Goal: Find specific page/section

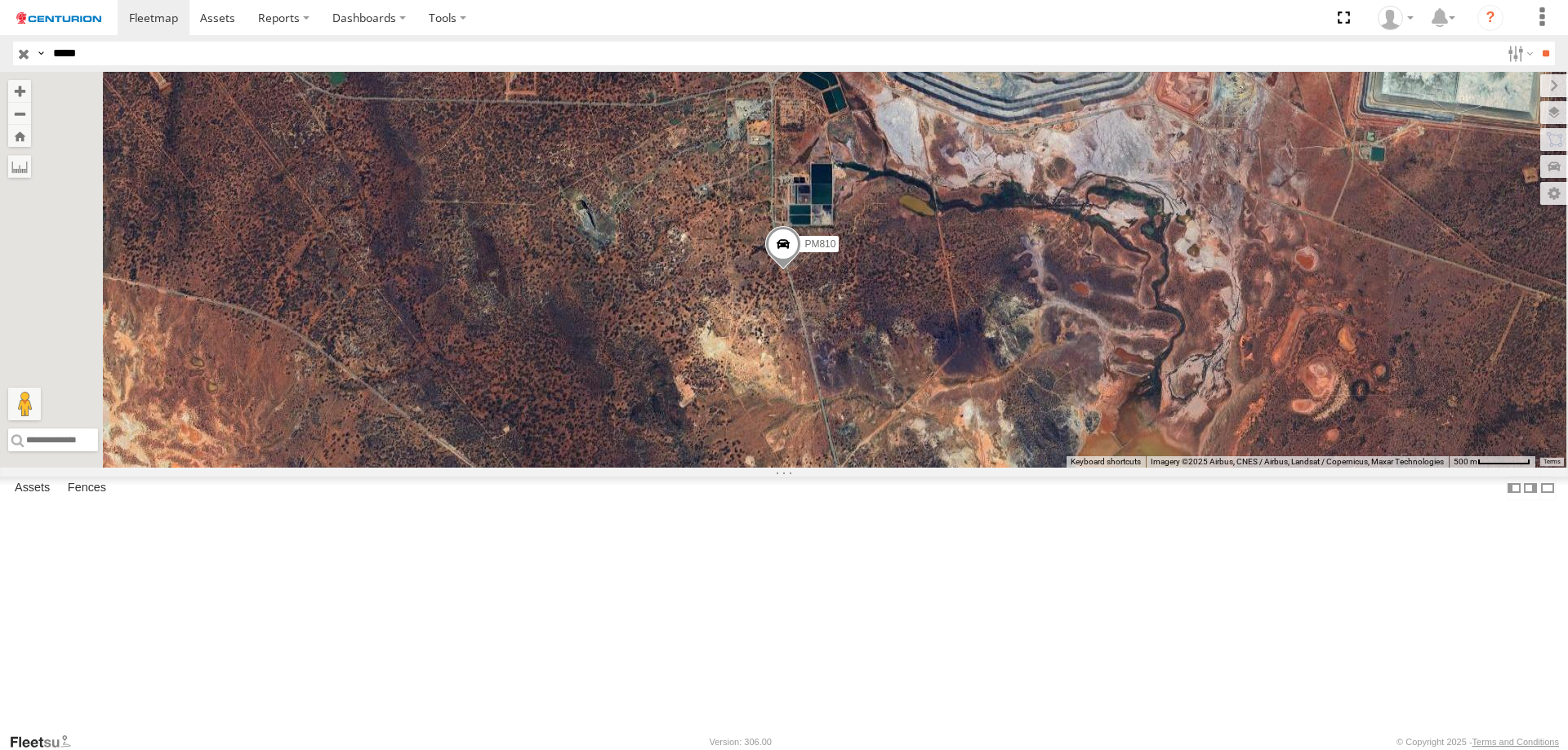
drag, startPoint x: 71, startPoint y: 52, endPoint x: 1028, endPoint y: 144, distance: 961.4
click at [1048, 130] on body at bounding box center [784, 375] width 1568 height 750
type input "*****"
click at [1536, 42] on input "**" at bounding box center [1545, 53] width 19 height 24
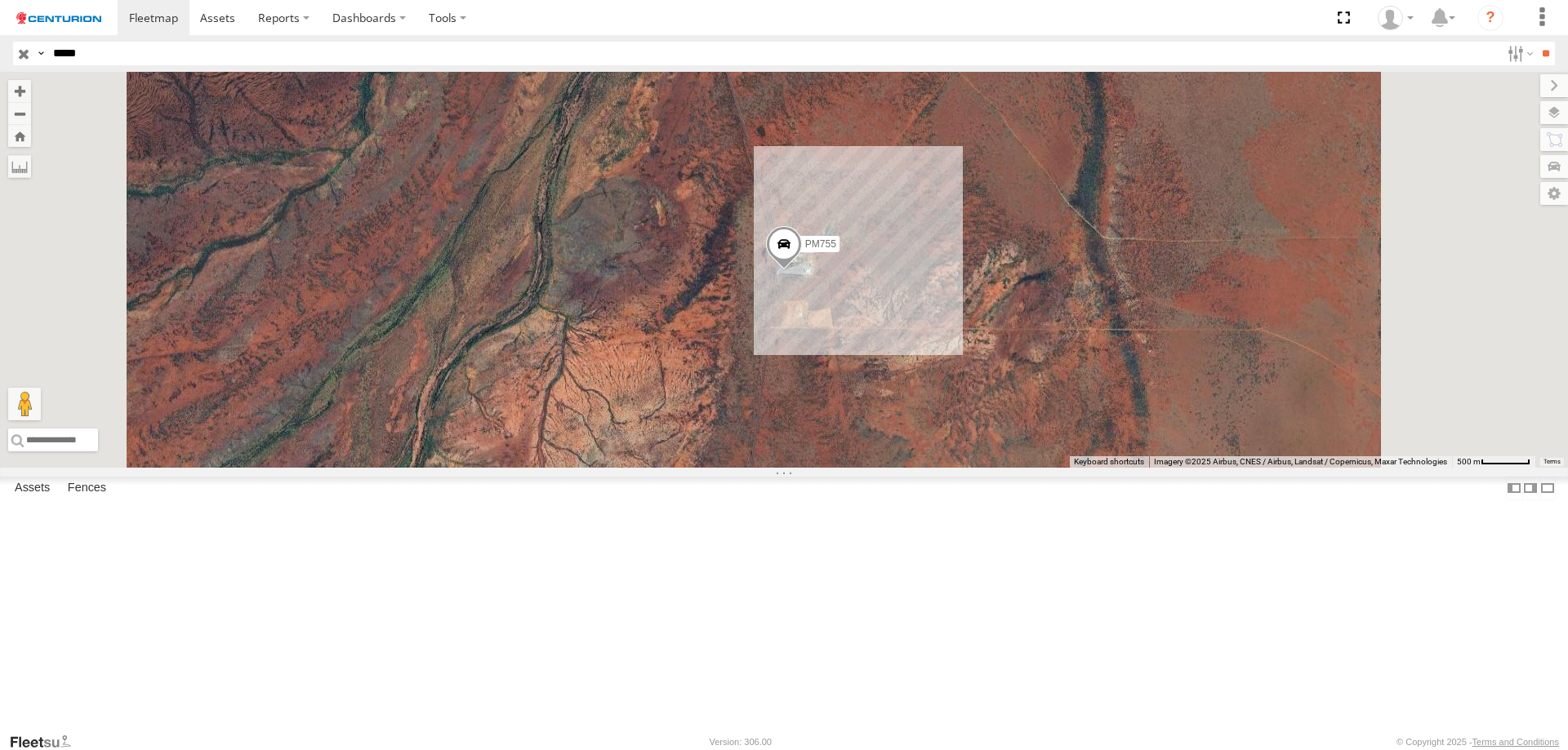
click at [0, 0] on span "Roadmap" at bounding box center [0, 0] width 0 height 0
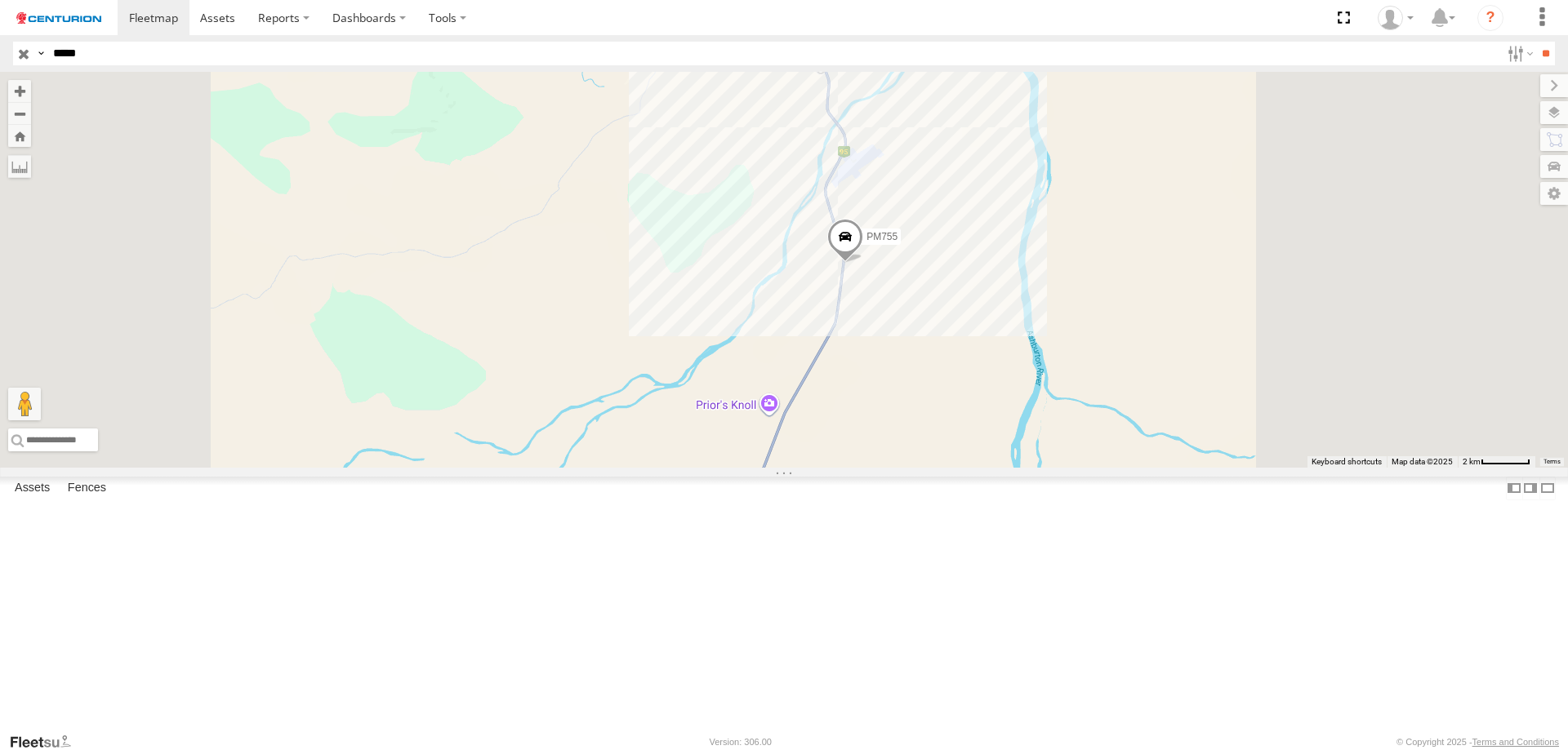
click at [898, 242] on span "PM755" at bounding box center [882, 236] width 31 height 11
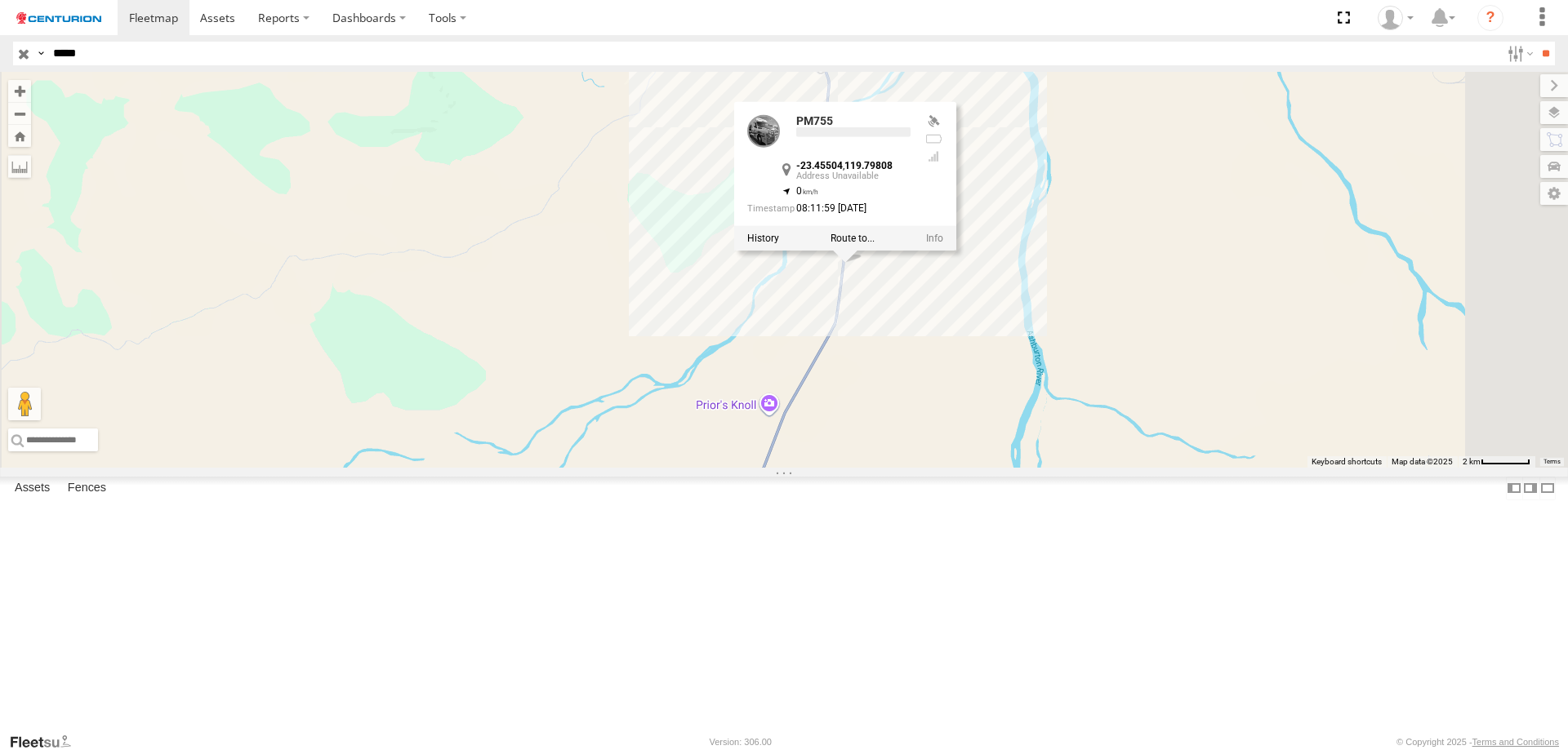
click at [956, 250] on div at bounding box center [845, 238] width 222 height 25
click at [779, 244] on label at bounding box center [763, 238] width 32 height 11
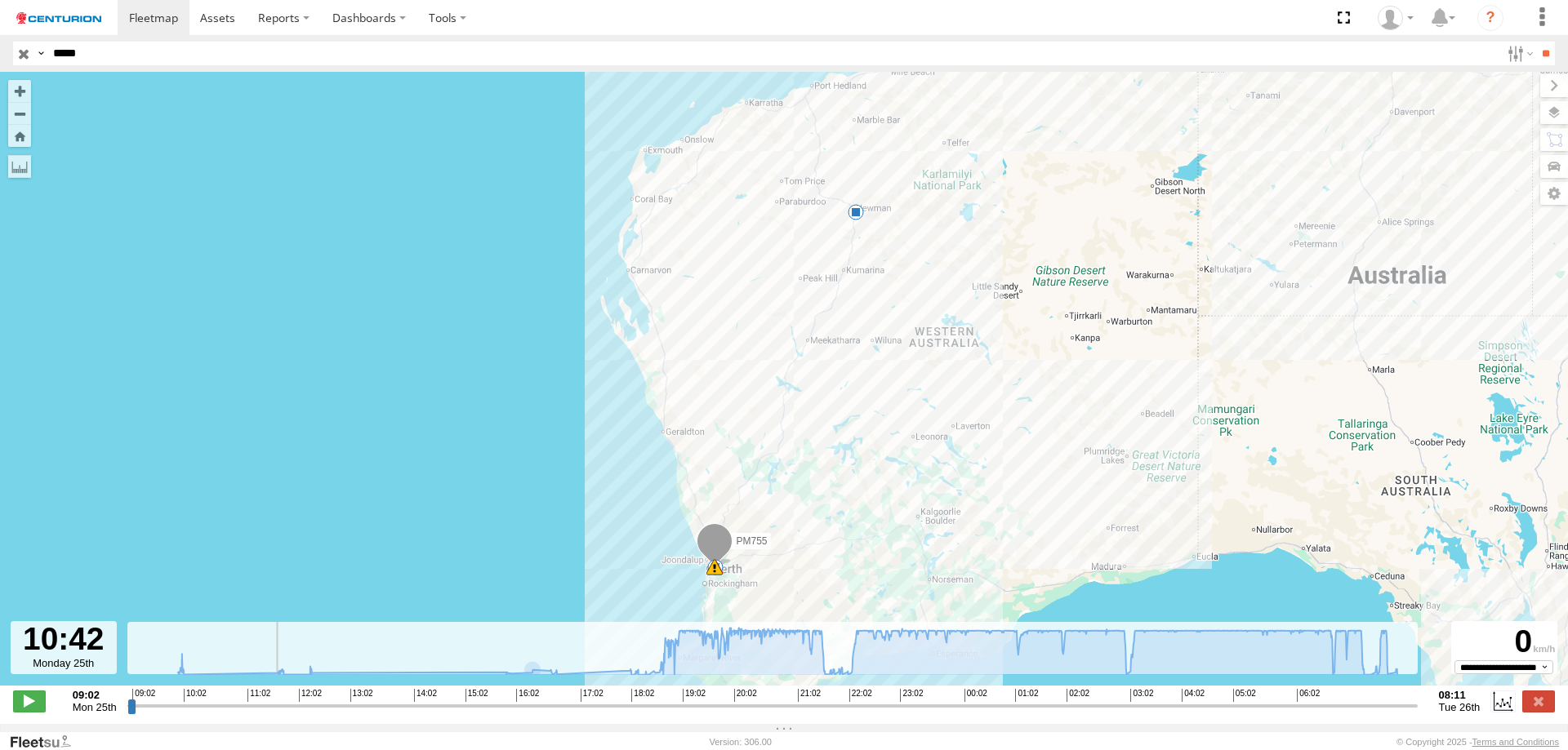
drag, startPoint x: 132, startPoint y: 715, endPoint x: 223, endPoint y: 700, distance: 92.2
click at [223, 700] on input "range" at bounding box center [773, 705] width 1291 height 16
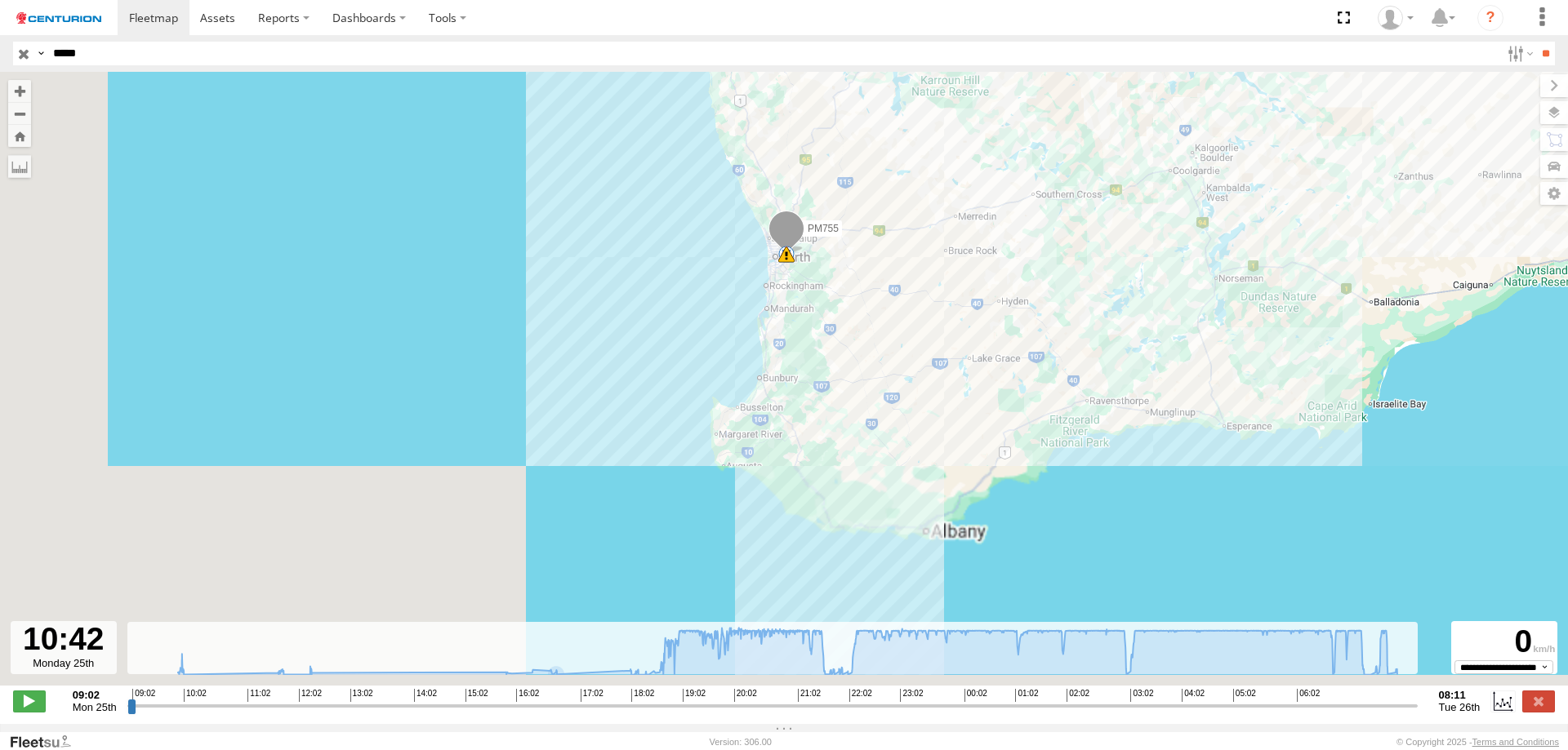
drag, startPoint x: 791, startPoint y: 317, endPoint x: 942, endPoint y: 134, distance: 237.3
click at [942, 134] on div "PM755 09:48 Mon 09:48 Mon 16:28 Mon 08:05 Tue 5 19" at bounding box center [784, 387] width 1568 height 631
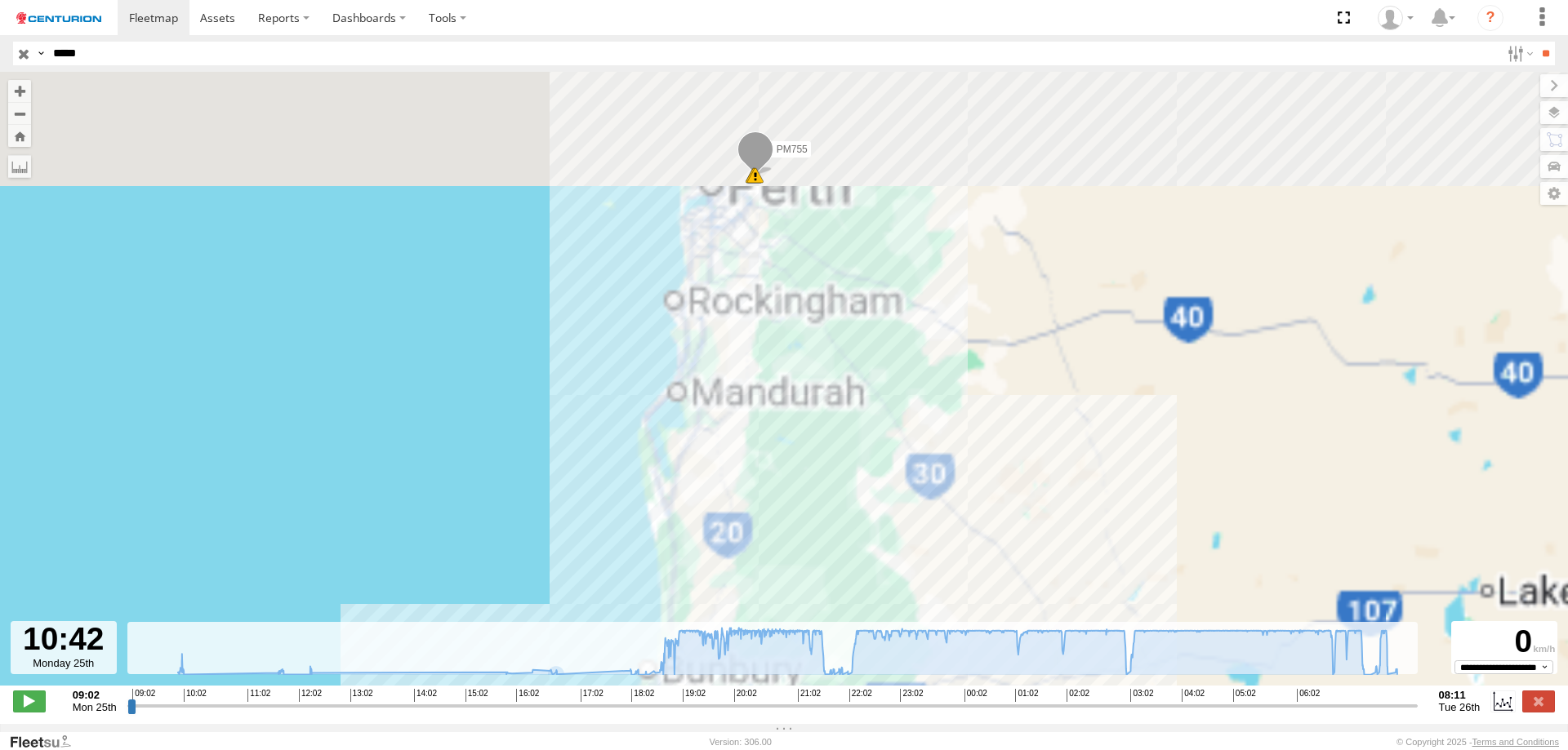
drag, startPoint x: 845, startPoint y: 146, endPoint x: 753, endPoint y: 562, distance: 426.1
click at [759, 575] on div "PM755 09:48 Mon 09:48 Mon 16:28 Mon 08:05 Tue" at bounding box center [784, 387] width 1568 height 631
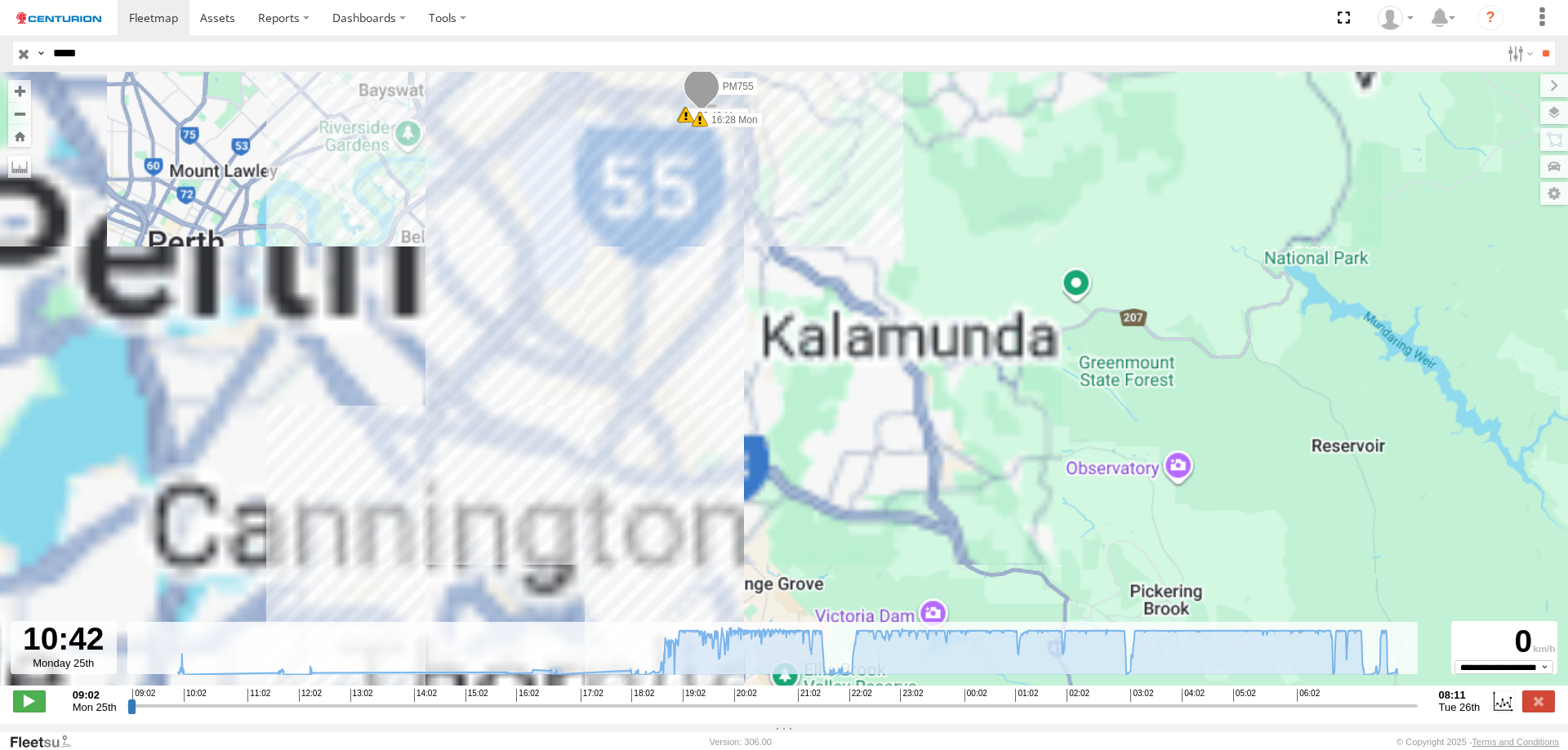
drag, startPoint x: 634, startPoint y: 290, endPoint x: 644, endPoint y: 471, distance: 181.3
click at [644, 474] on div "PM755 09:48 Mon 09:48 Mon 16:28 Mon 08:05 Tue" at bounding box center [784, 387] width 1568 height 631
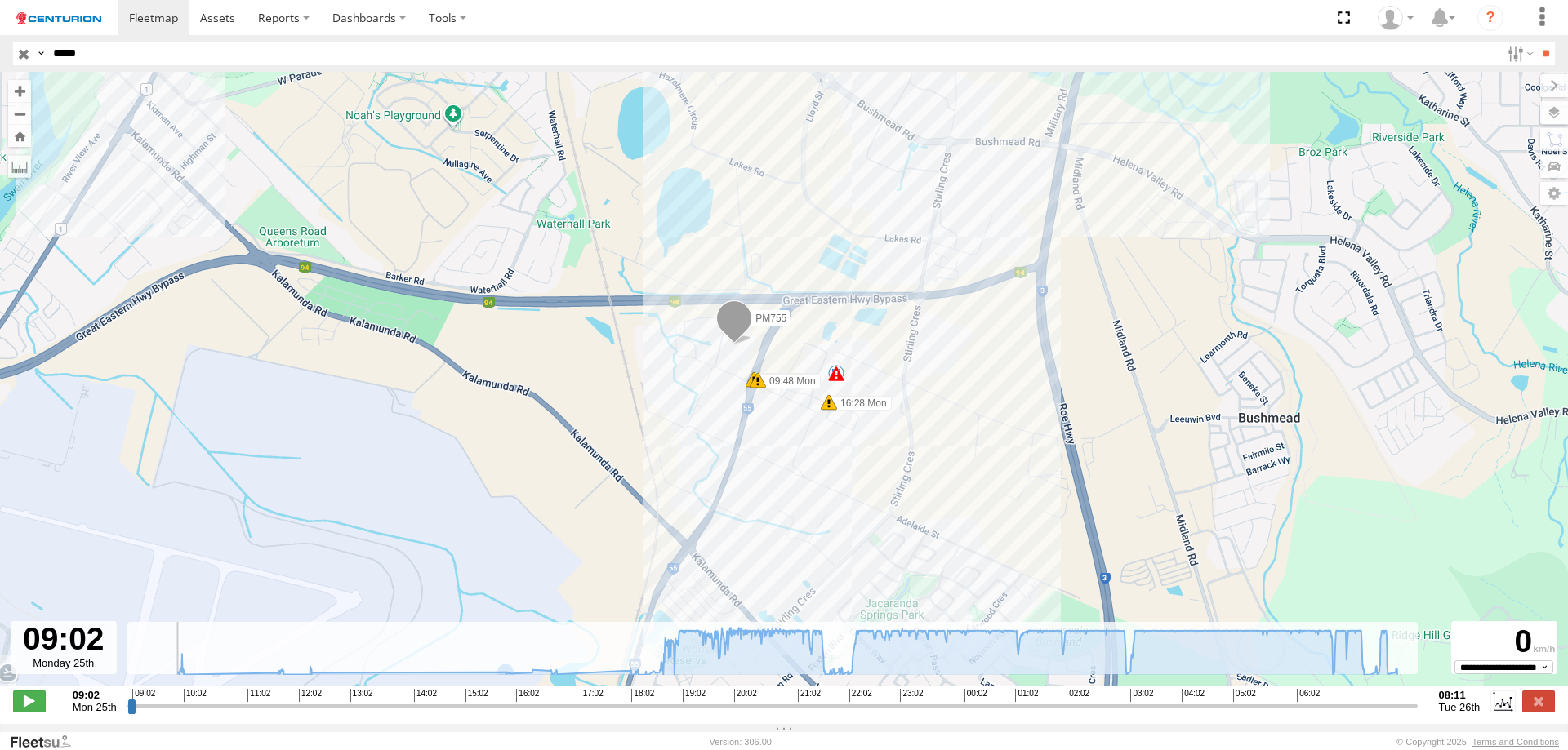
drag, startPoint x: 225, startPoint y: 713, endPoint x: 0, endPoint y: 680, distance: 227.4
type input "**********"
click at [128, 698] on input "range" at bounding box center [773, 705] width 1291 height 16
